Goal: Task Accomplishment & Management: Use online tool/utility

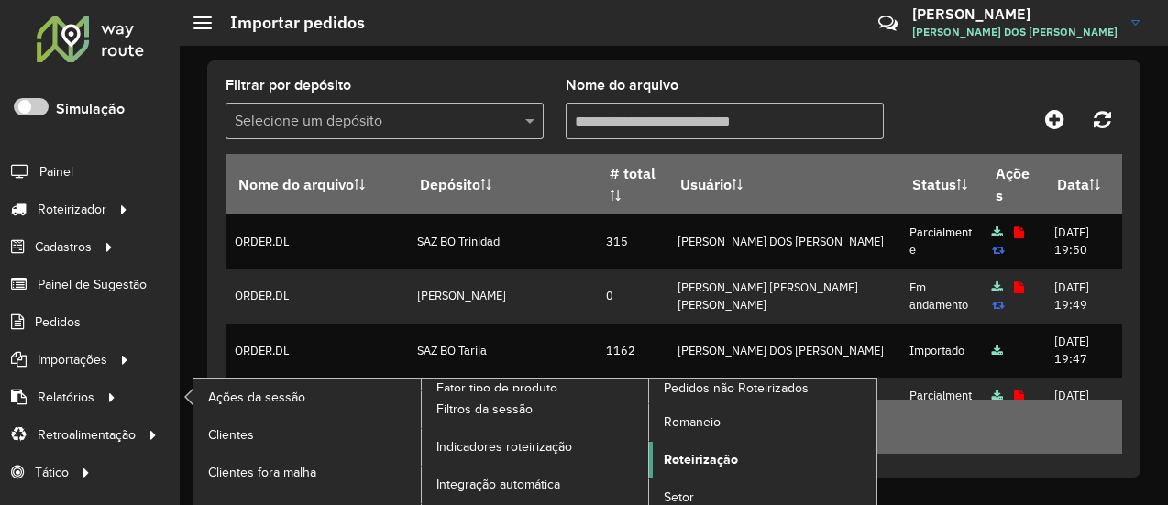
click at [710, 457] on span "Roteirização" at bounding box center [701, 459] width 74 height 19
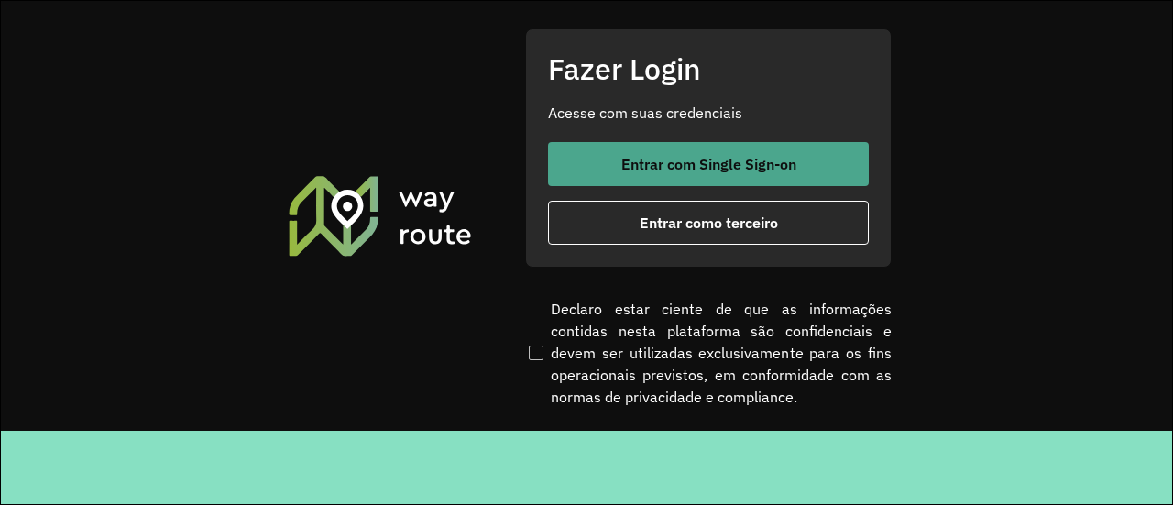
click at [639, 175] on button "Entrar com Single Sign-on" at bounding box center [708, 164] width 321 height 44
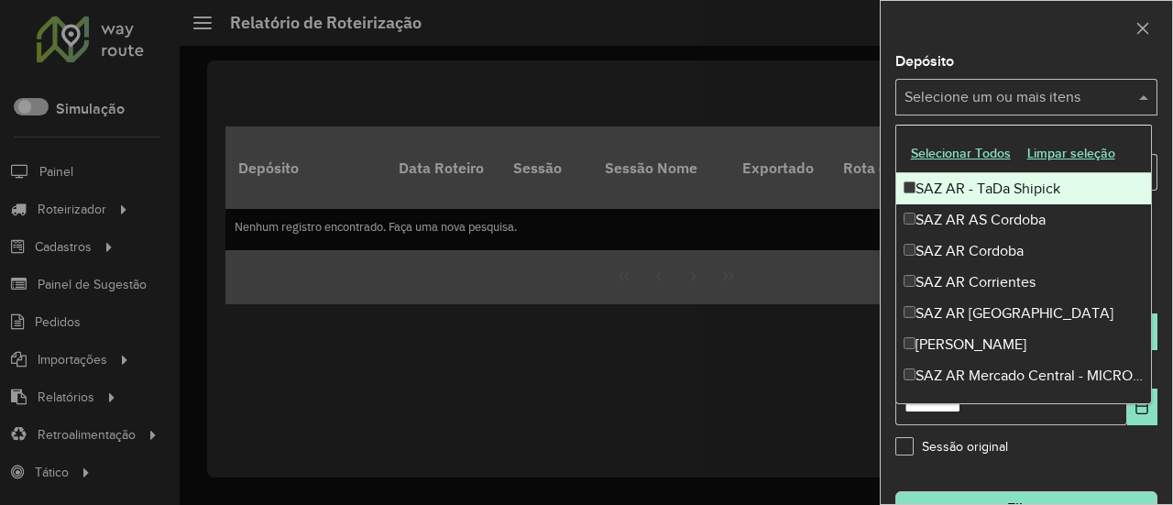
click at [1095, 100] on input "text" at bounding box center [1017, 98] width 235 height 22
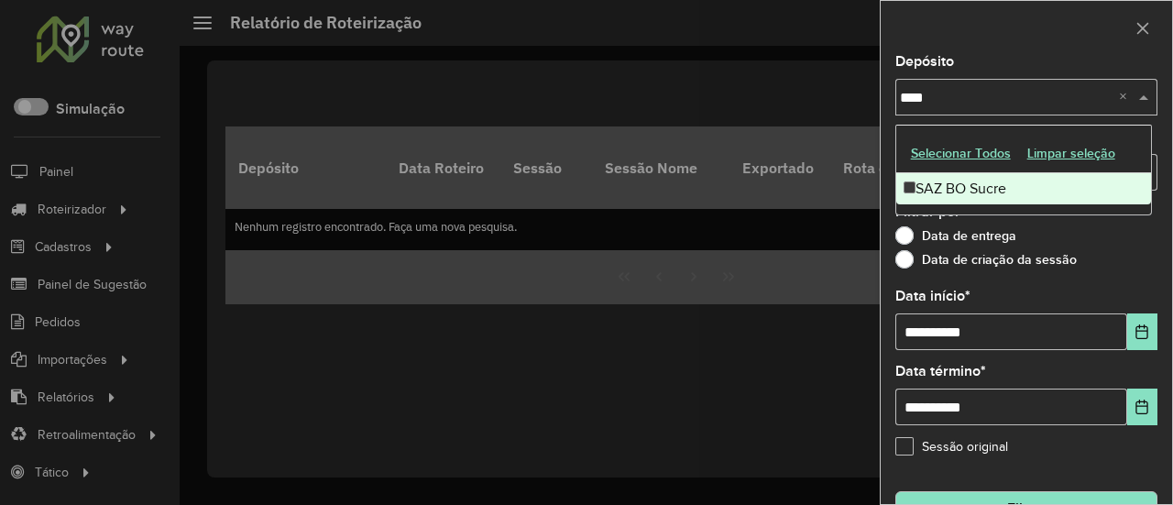
type input "*****"
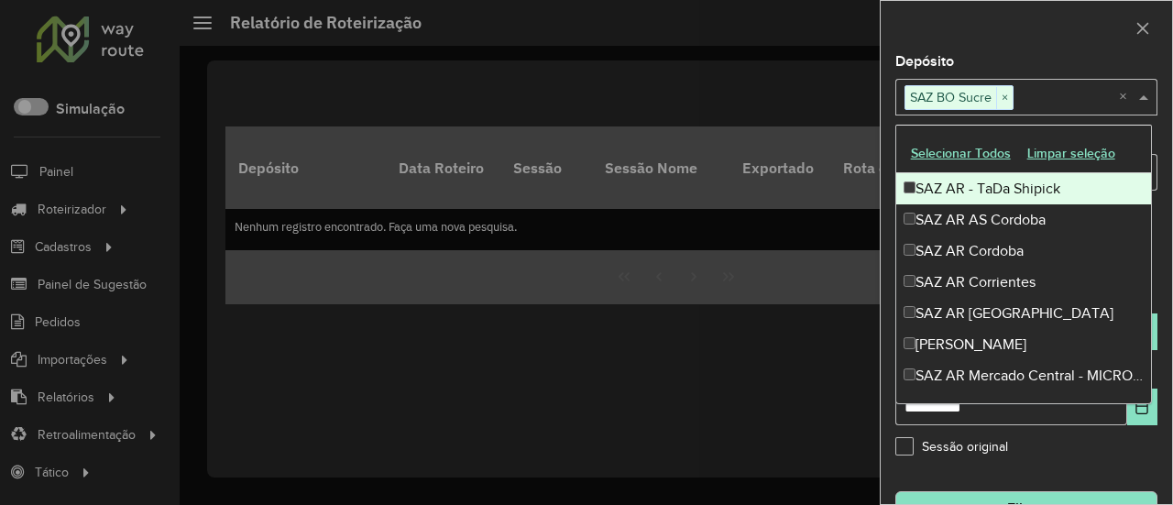
click at [985, 61] on div "Depósito Selecione um ou mais itens SAZ BO Sucre × ×" at bounding box center [1027, 85] width 262 height 61
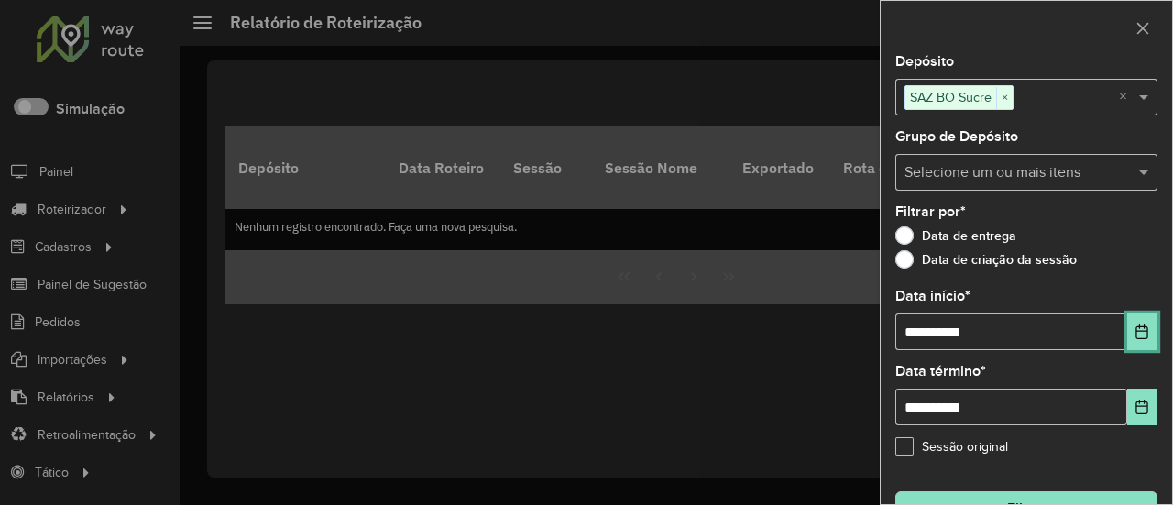
click at [1135, 327] on icon "Choose Date" at bounding box center [1142, 332] width 15 height 15
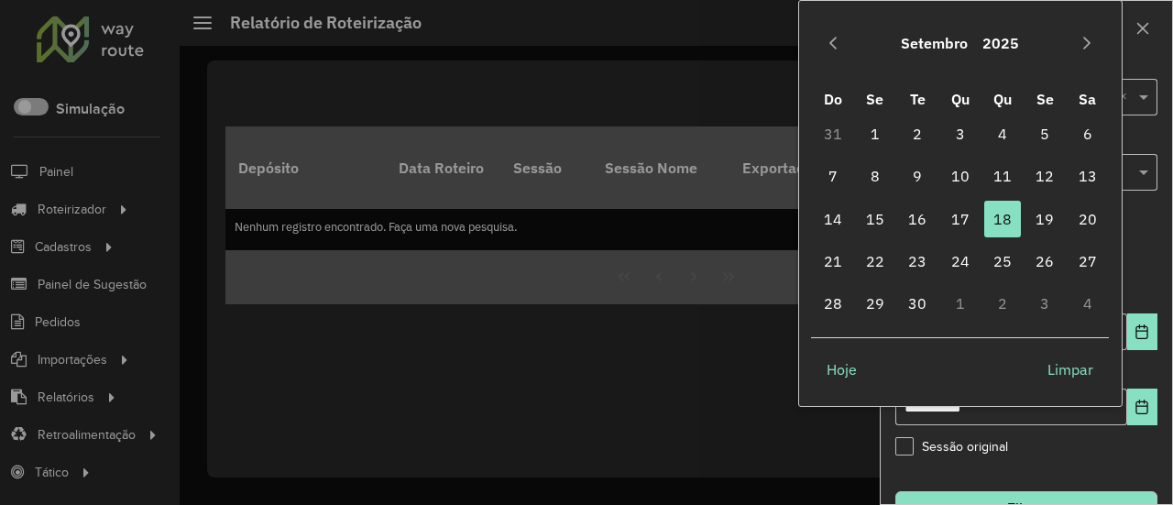
click at [928, 41] on button "Setembro" at bounding box center [935, 43] width 82 height 44
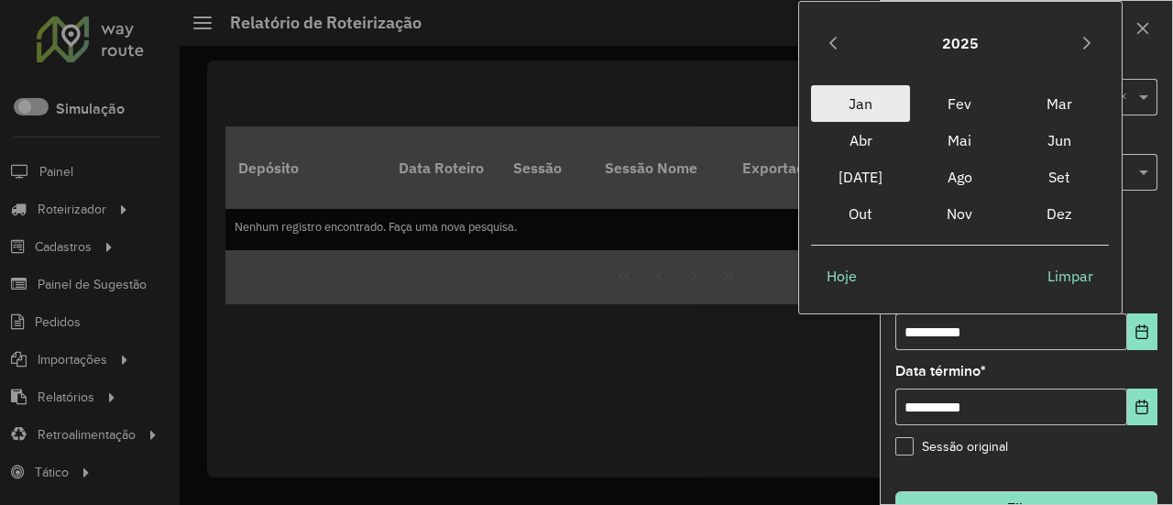
click at [886, 101] on span "Jan" at bounding box center [860, 103] width 99 height 37
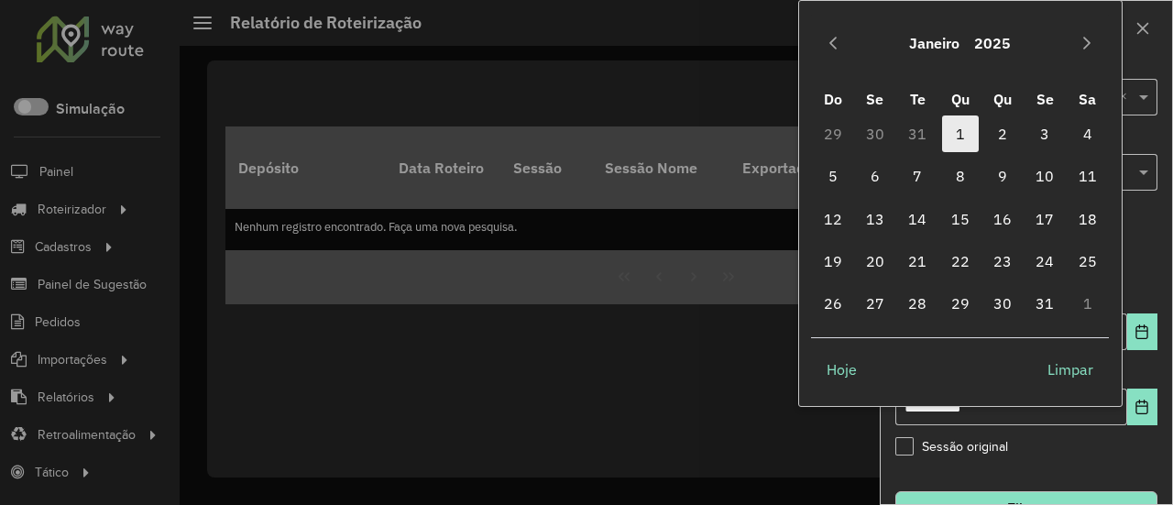
click at [974, 129] on span "1" at bounding box center [960, 134] width 37 height 37
type input "**********"
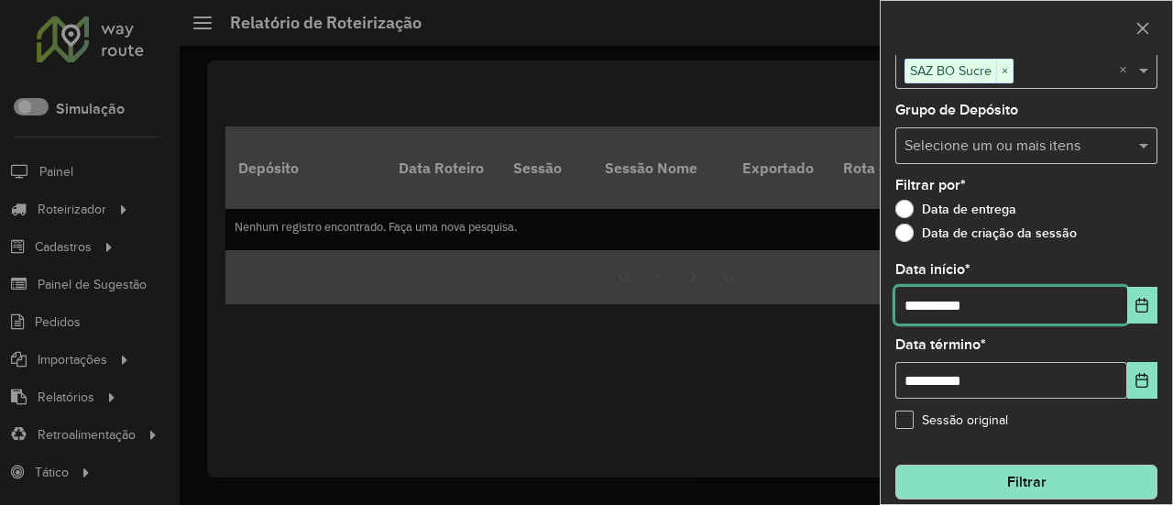
scroll to position [42, 0]
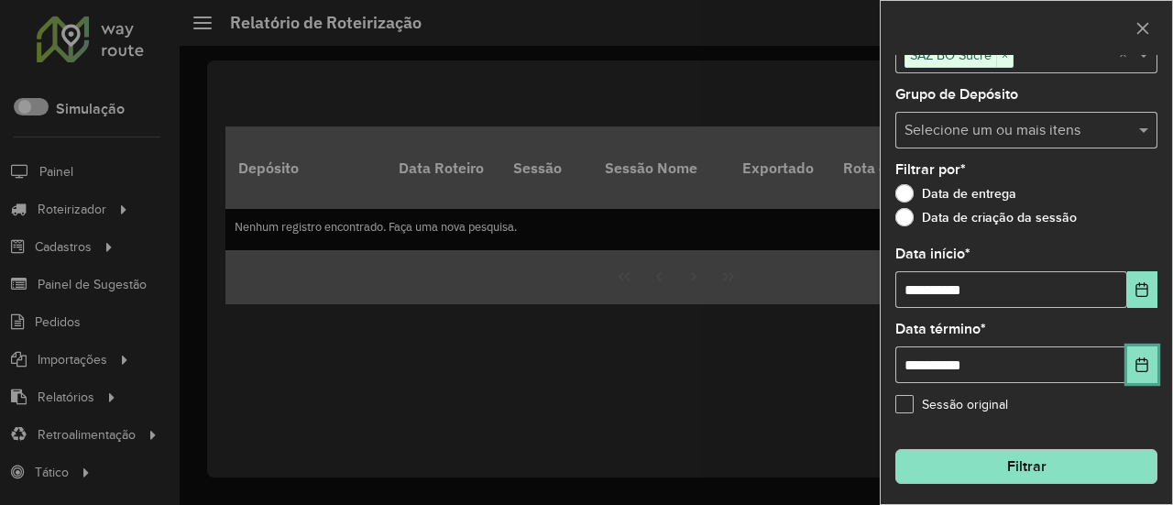
click at [1144, 372] on button "Choose Date" at bounding box center [1143, 365] width 30 height 37
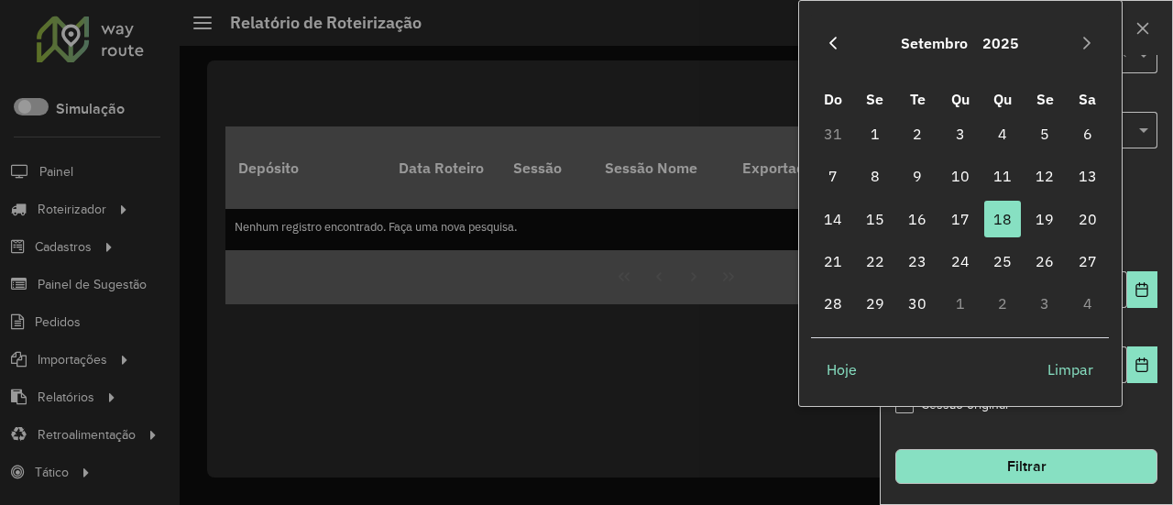
click at [836, 51] on button "Previous Month" at bounding box center [833, 42] width 29 height 29
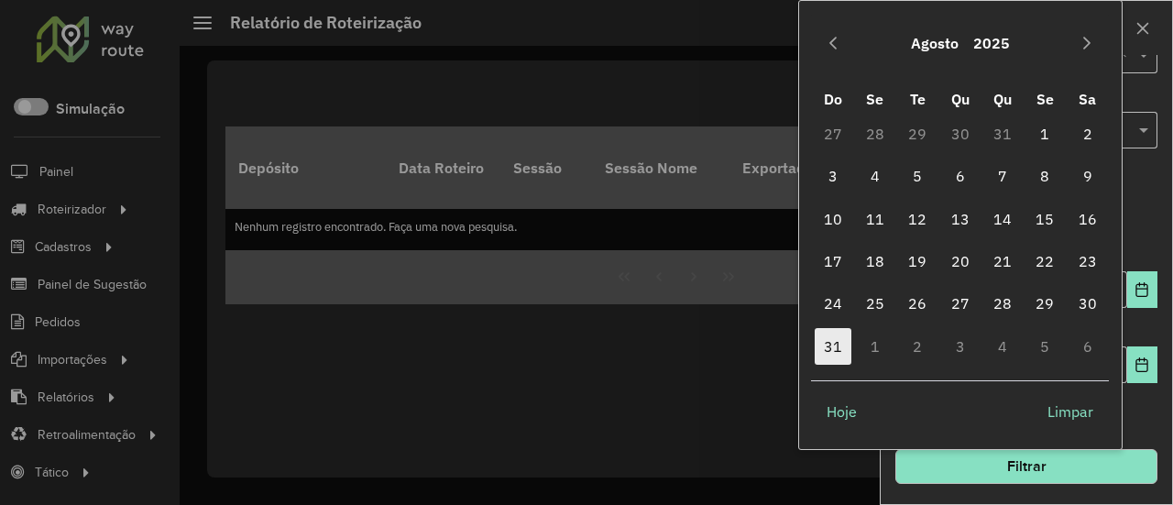
click at [847, 349] on span "31" at bounding box center [833, 346] width 37 height 37
type input "**********"
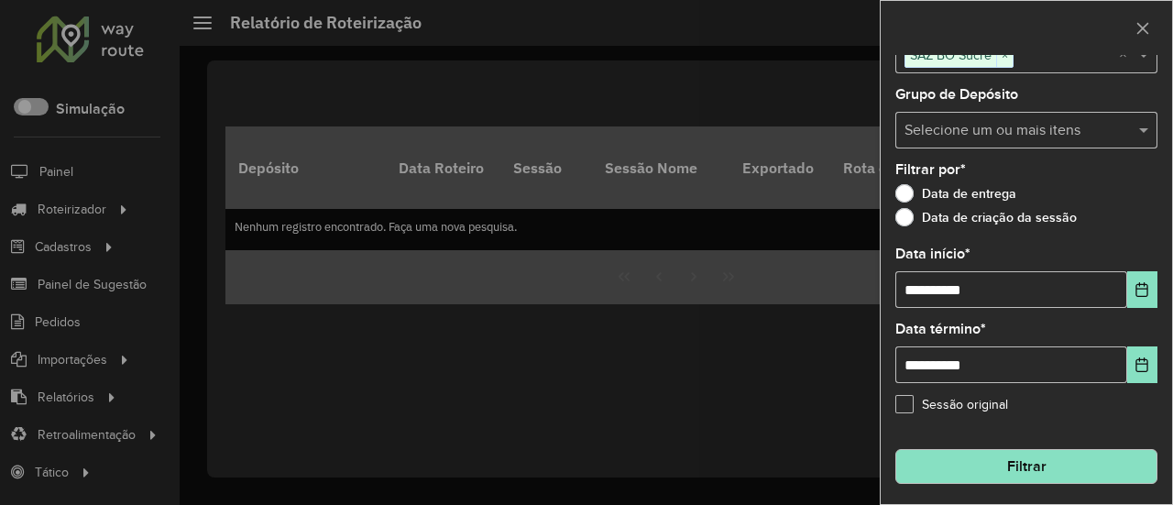
click at [1085, 455] on button "Filtrar" at bounding box center [1027, 466] width 262 height 35
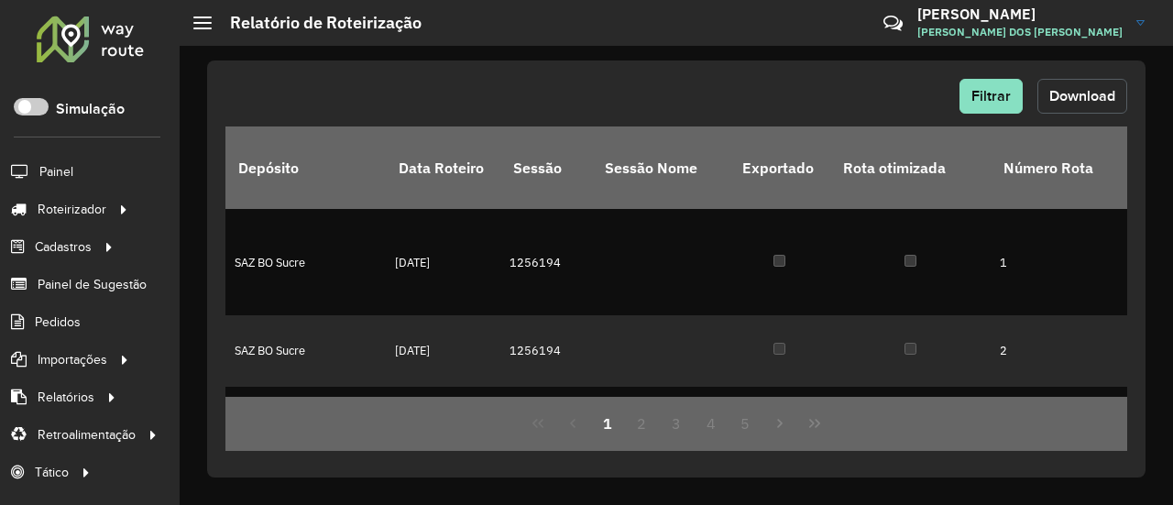
click at [1094, 98] on span "Download" at bounding box center [1083, 96] width 66 height 16
